Goal: Task Accomplishment & Management: Manage account settings

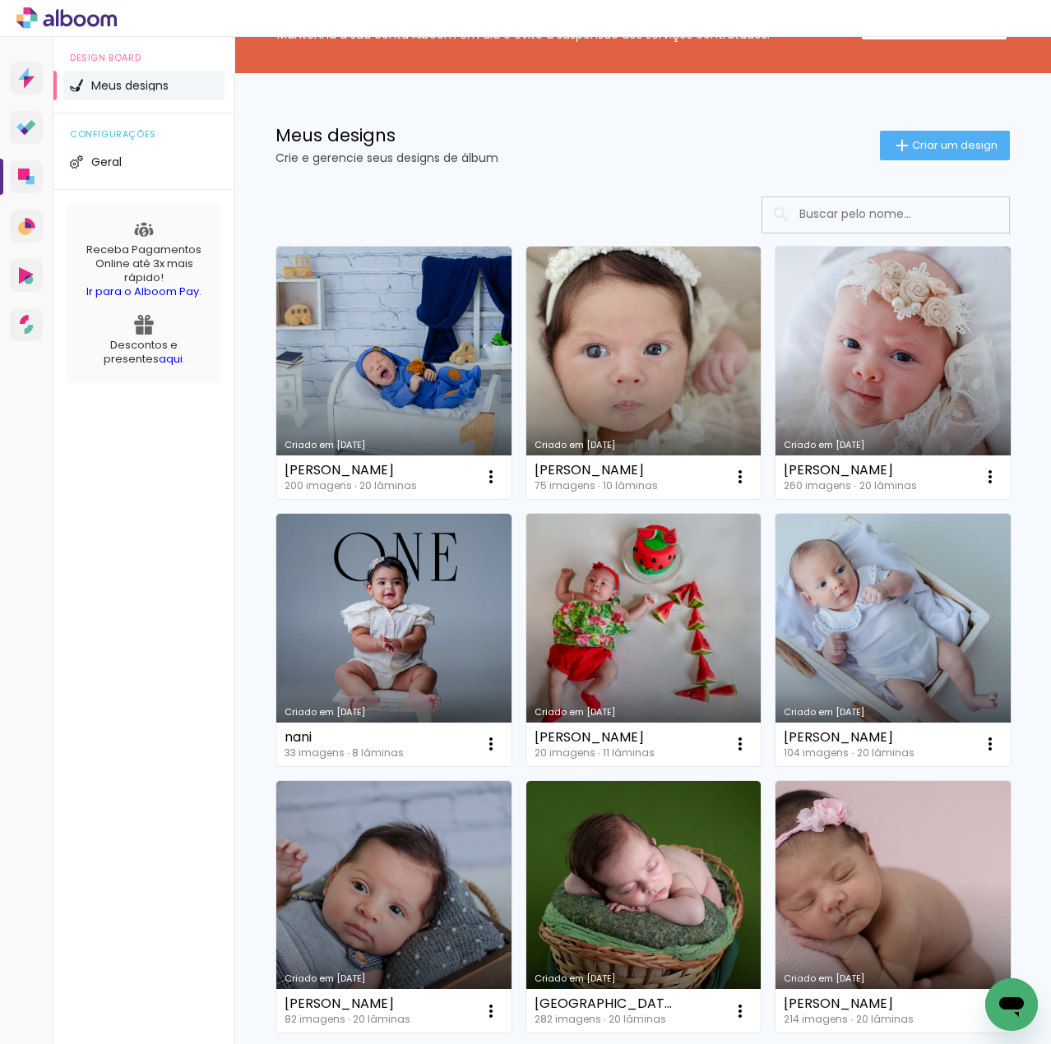
scroll to position [164, 0]
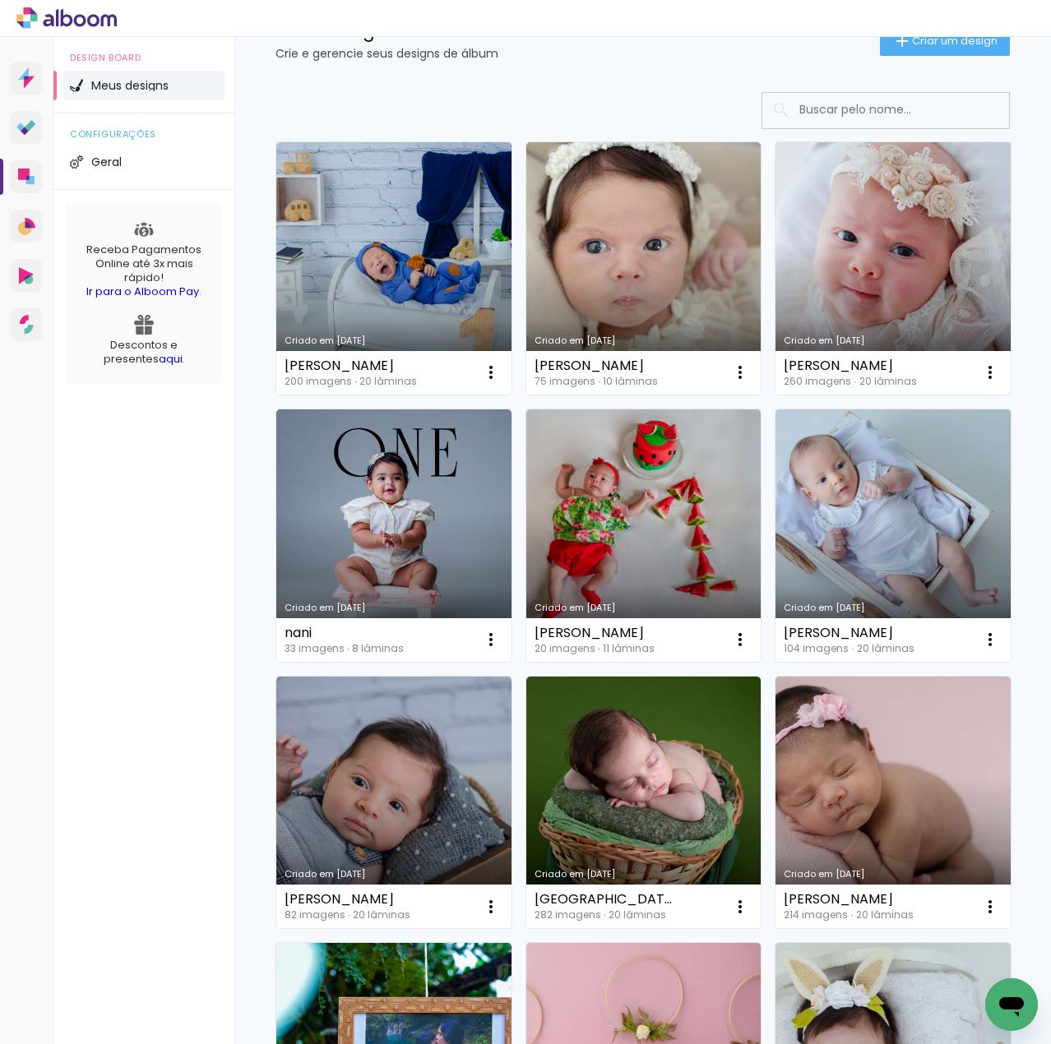
click at [775, 395] on link "Criado em 19/08/25" at bounding box center [892, 268] width 235 height 252
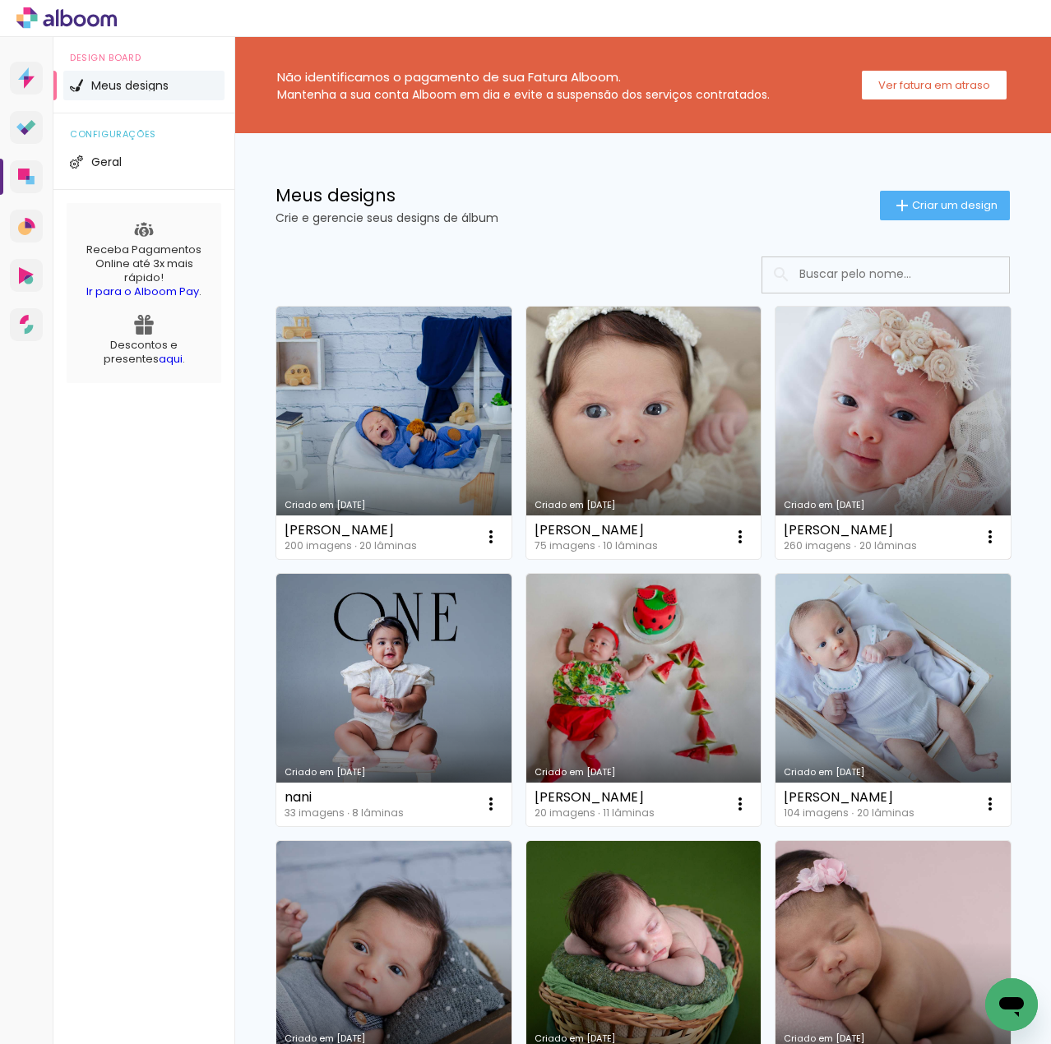
click at [775, 559] on link "Criado em [DATE]" at bounding box center [892, 433] width 235 height 252
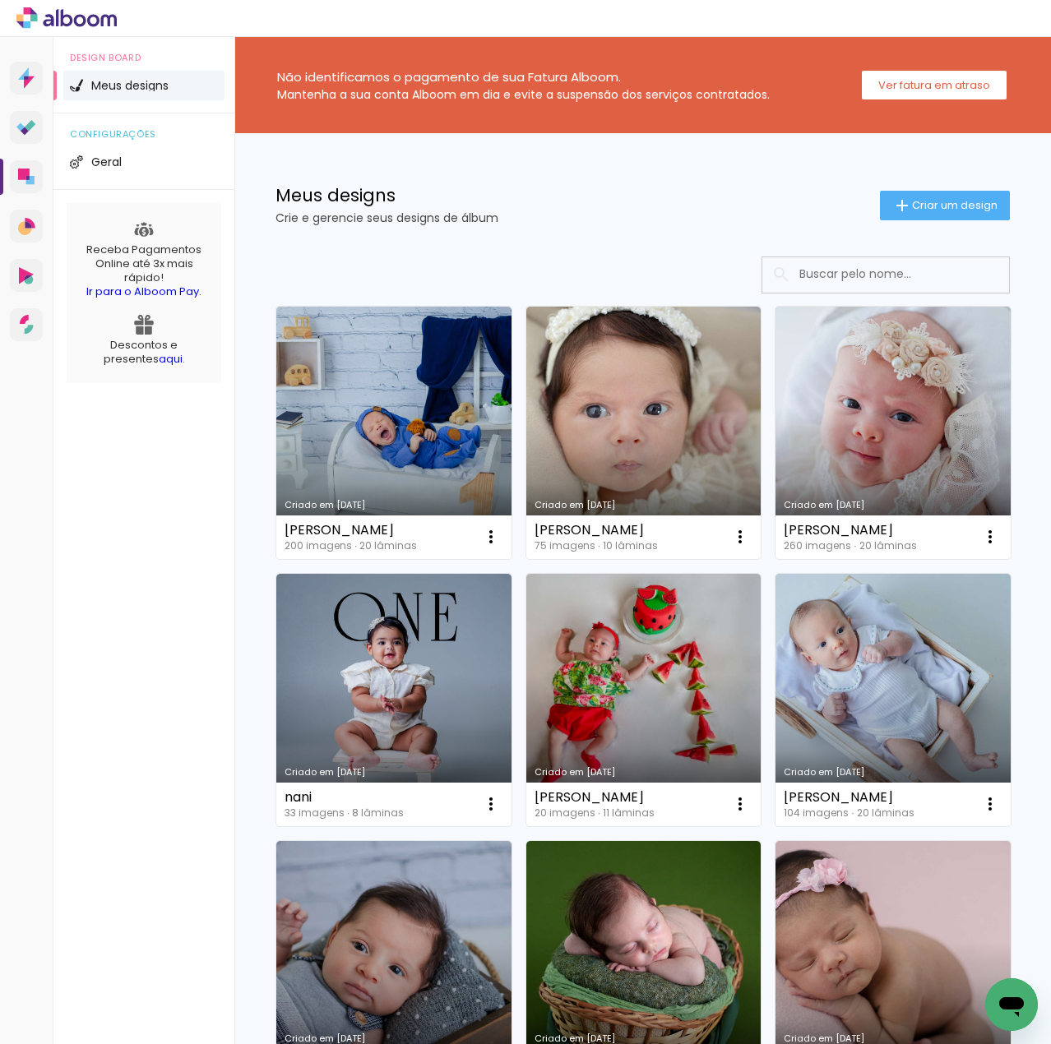
scroll to position [82, 0]
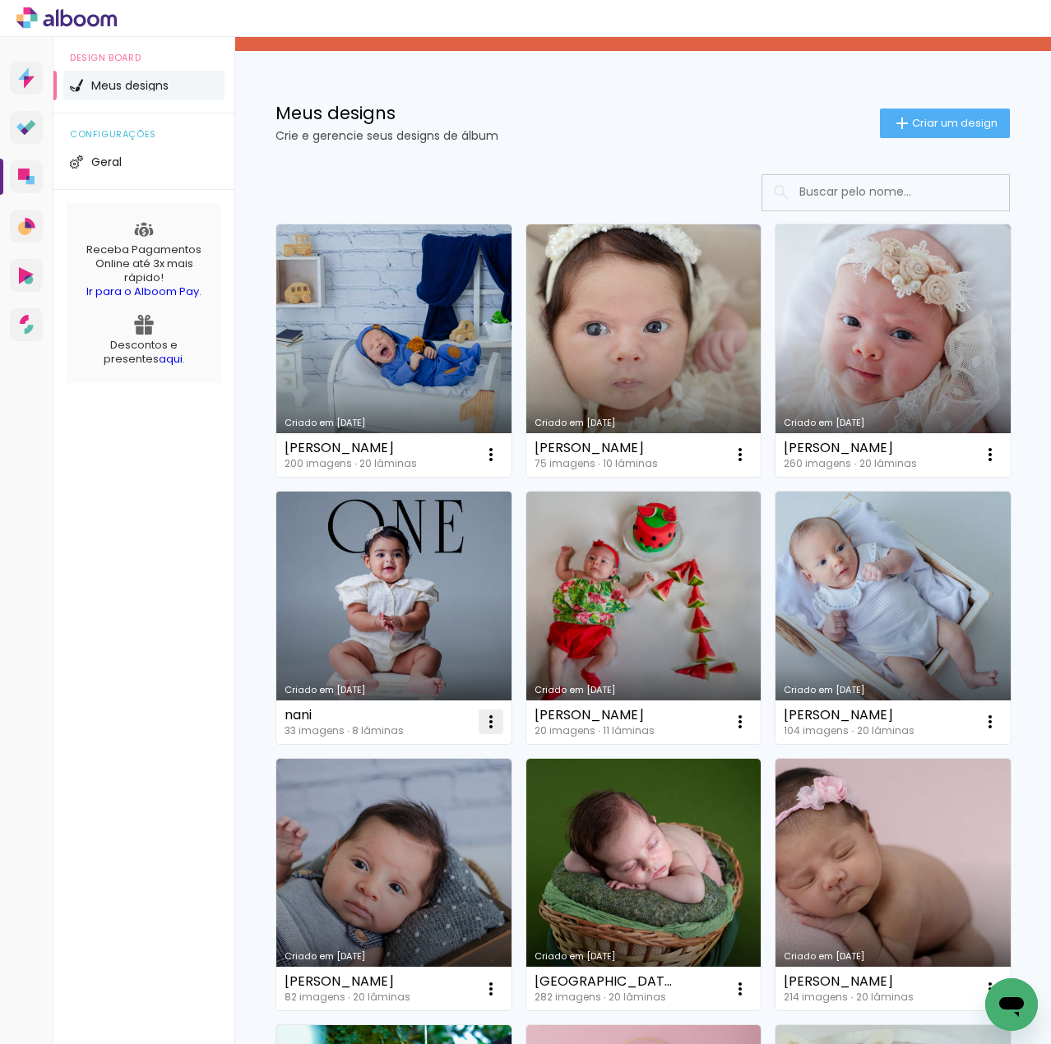
click at [501, 465] on iron-icon at bounding box center [491, 455] width 20 height 20
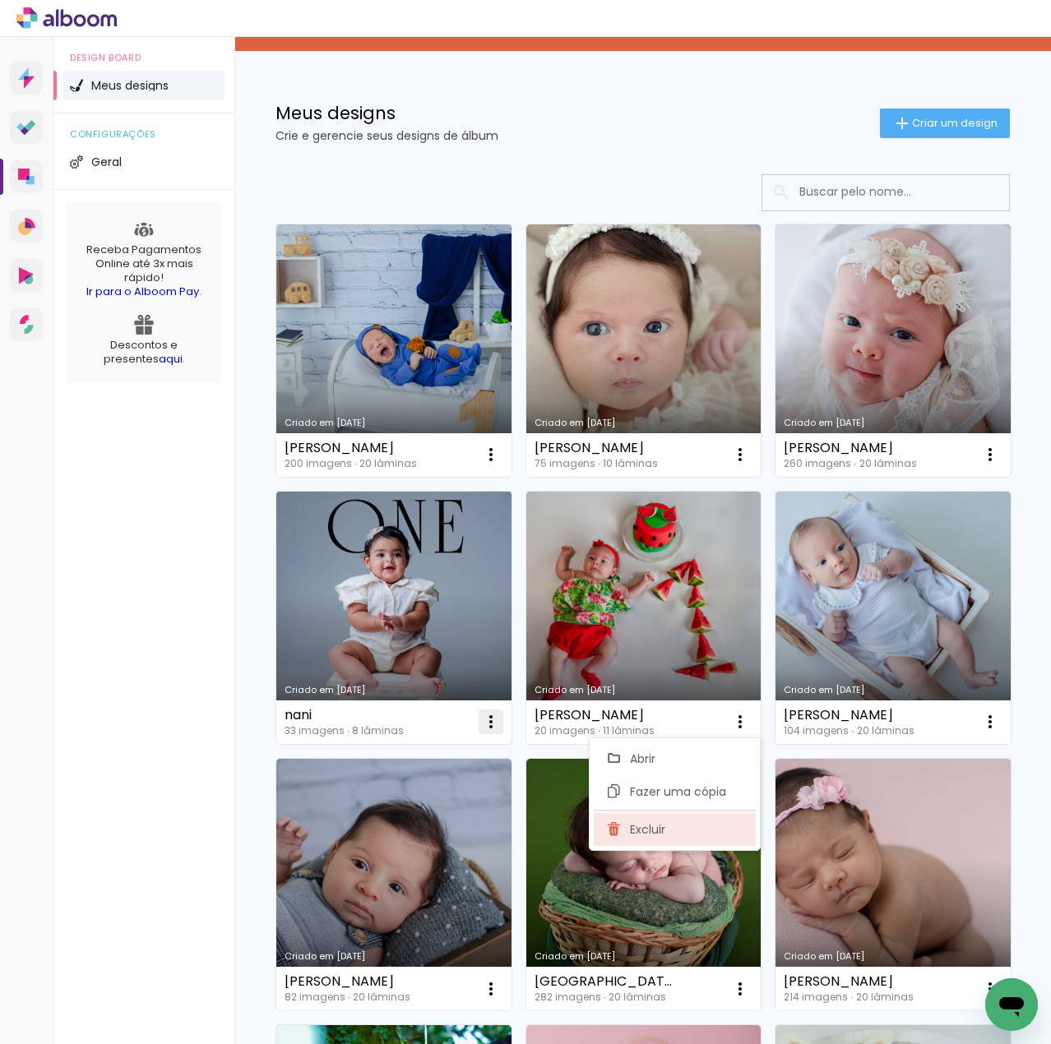
click at [647, 838] on paper-item "Excluir" at bounding box center [675, 829] width 162 height 33
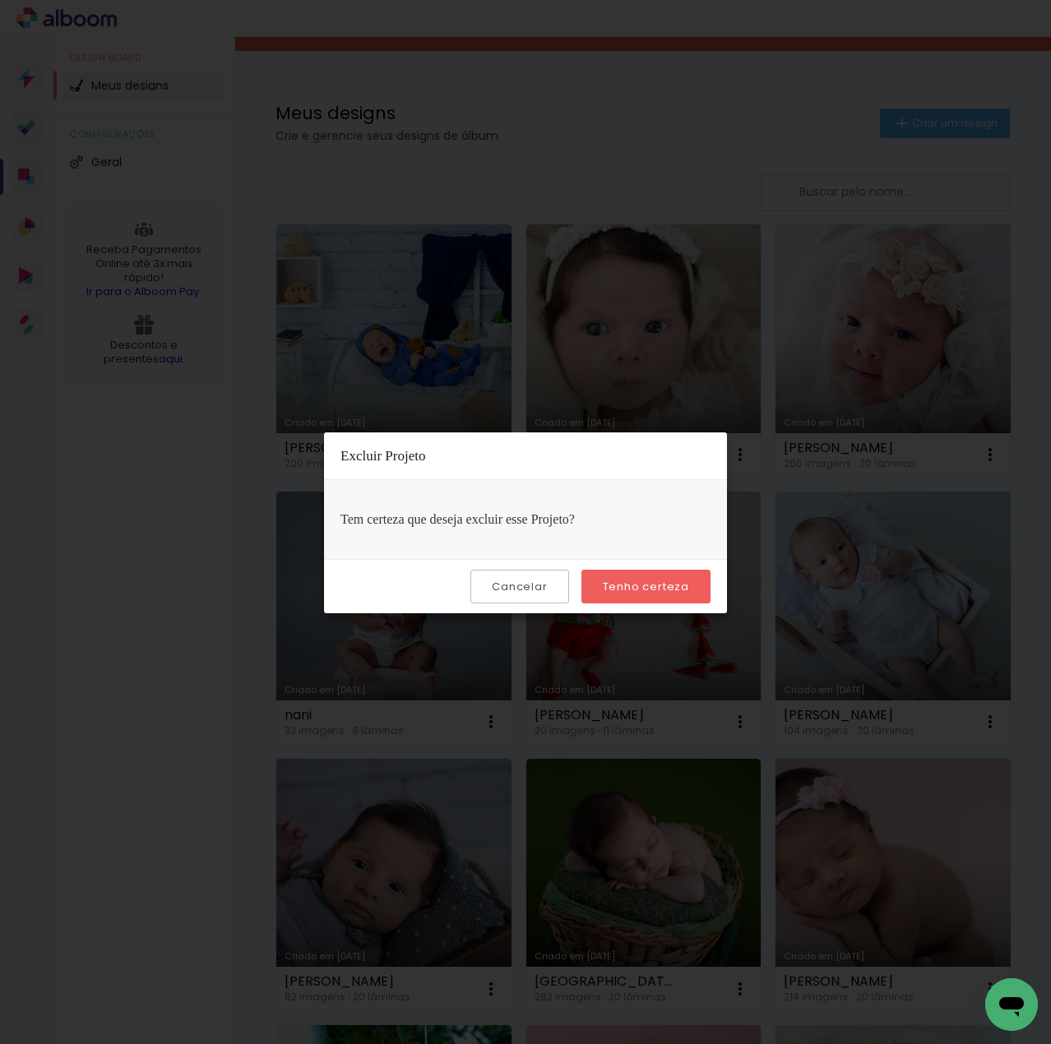
click at [0, 0] on slot "Tenho certeza" at bounding box center [0, 0] width 0 height 0
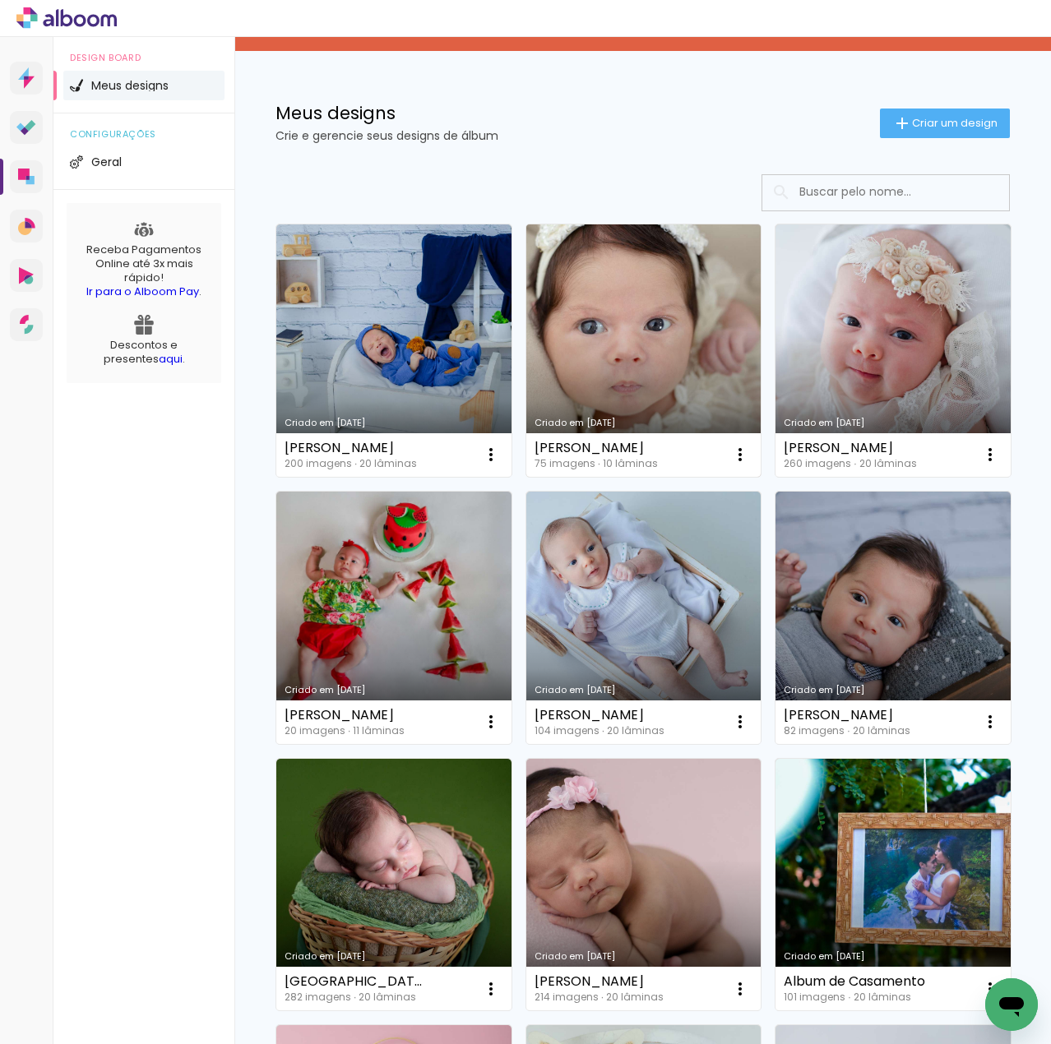
click at [626, 302] on link "Criado em 19/08/25" at bounding box center [643, 350] width 235 height 252
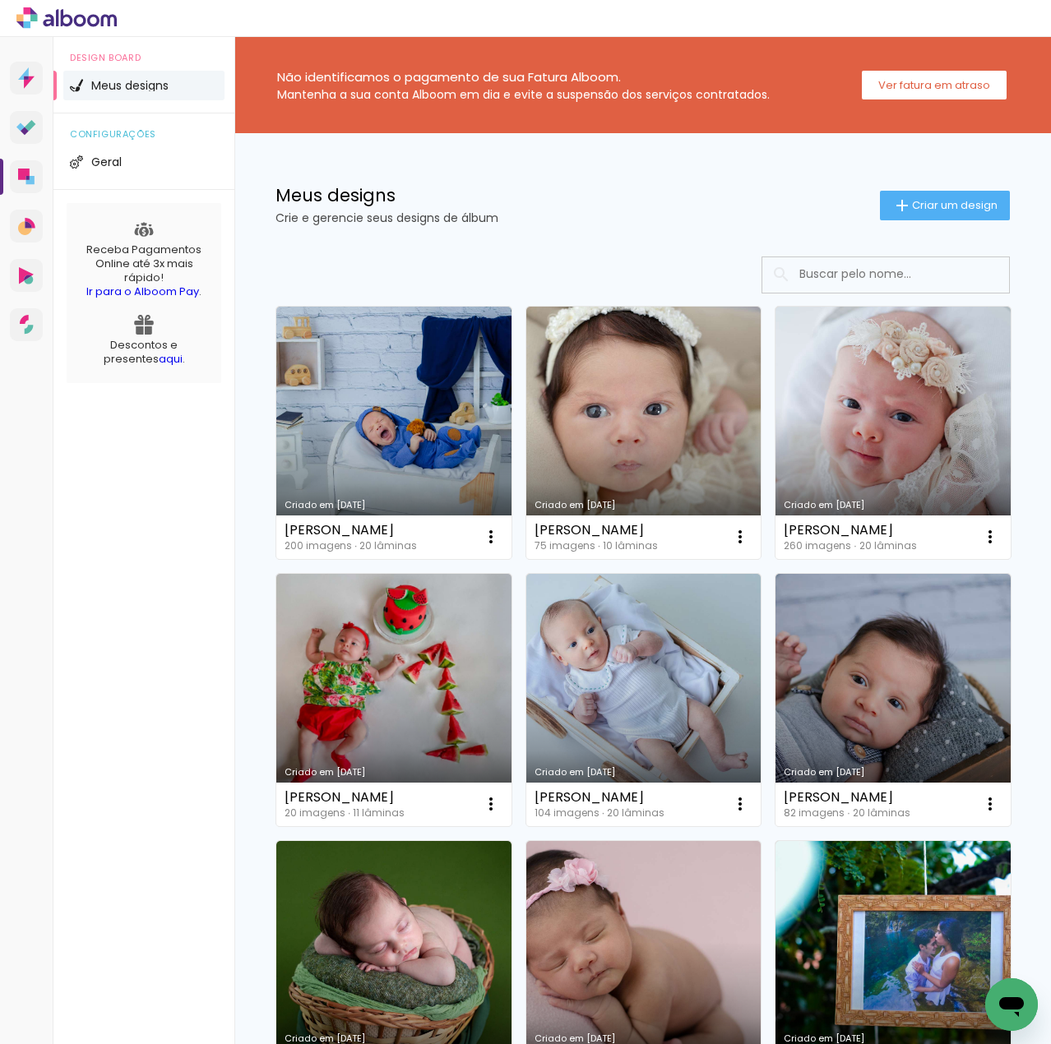
scroll to position [82, 0]
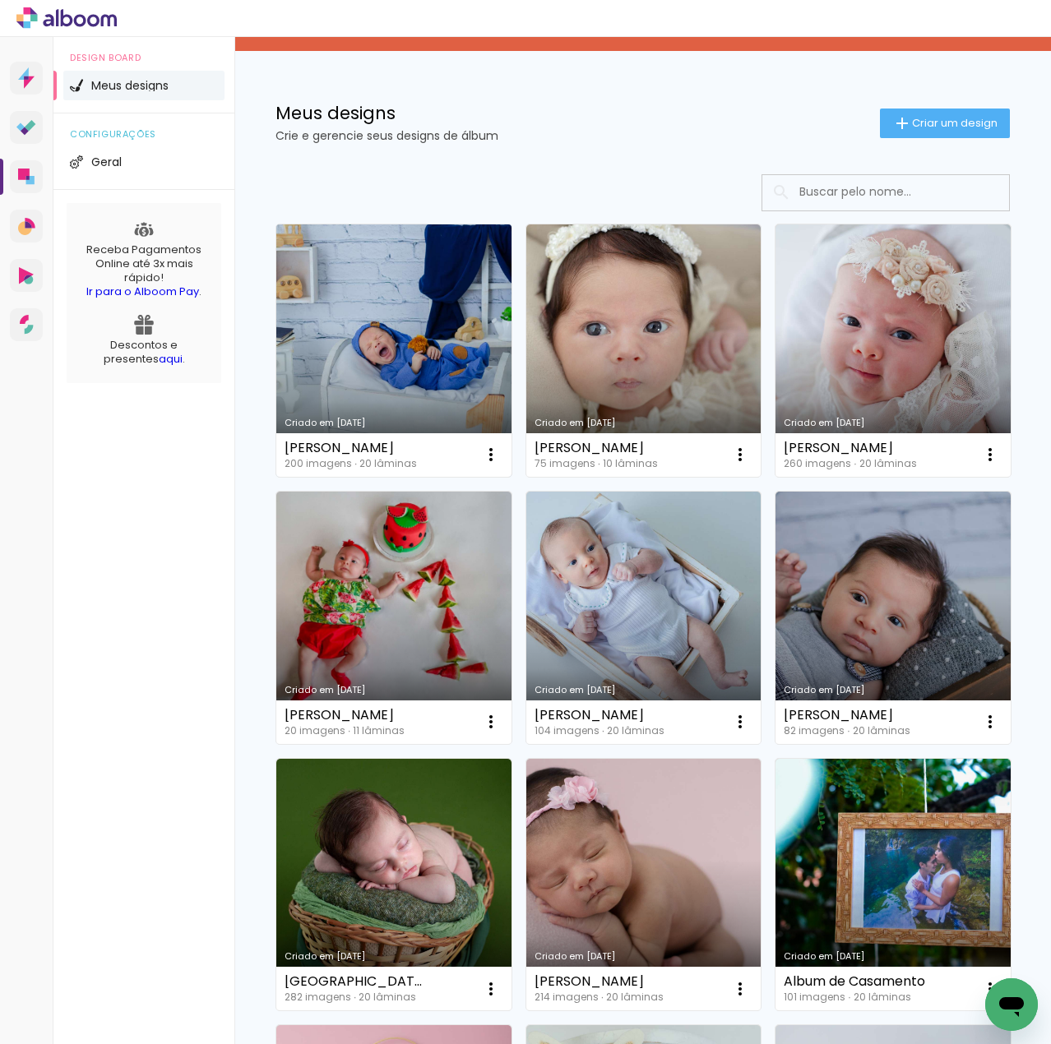
click at [391, 334] on link "Criado em 19/08/25" at bounding box center [393, 350] width 235 height 252
